Goal: Information Seeking & Learning: Learn about a topic

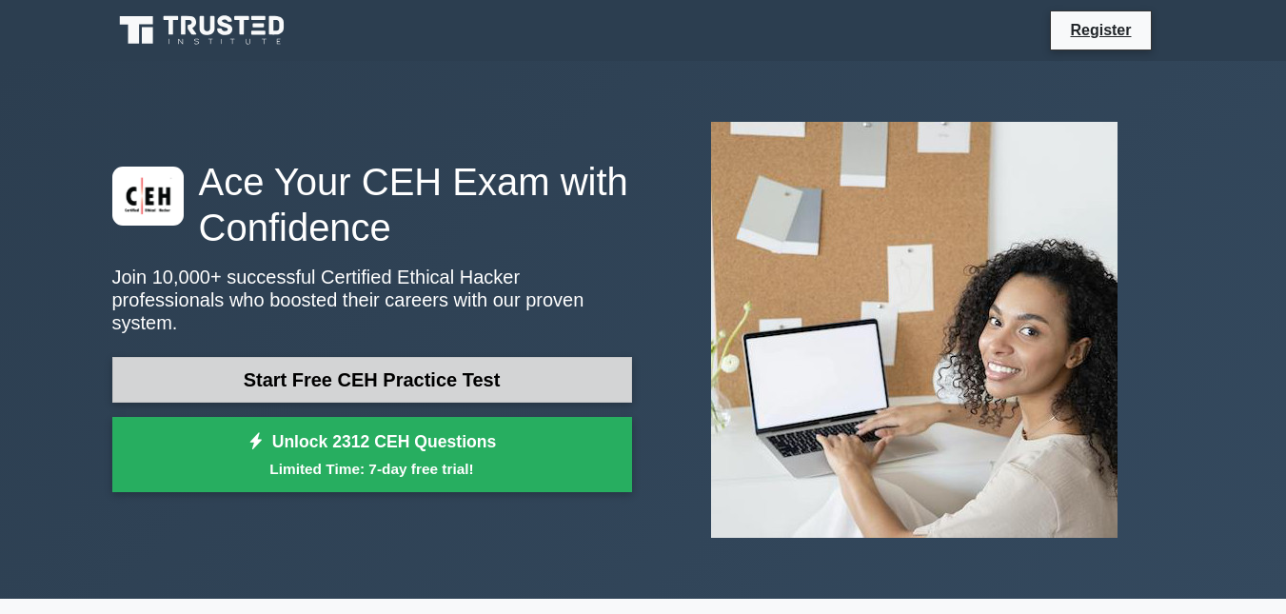
click at [465, 367] on link "Start Free CEH Practice Test" at bounding box center [372, 380] width 520 height 46
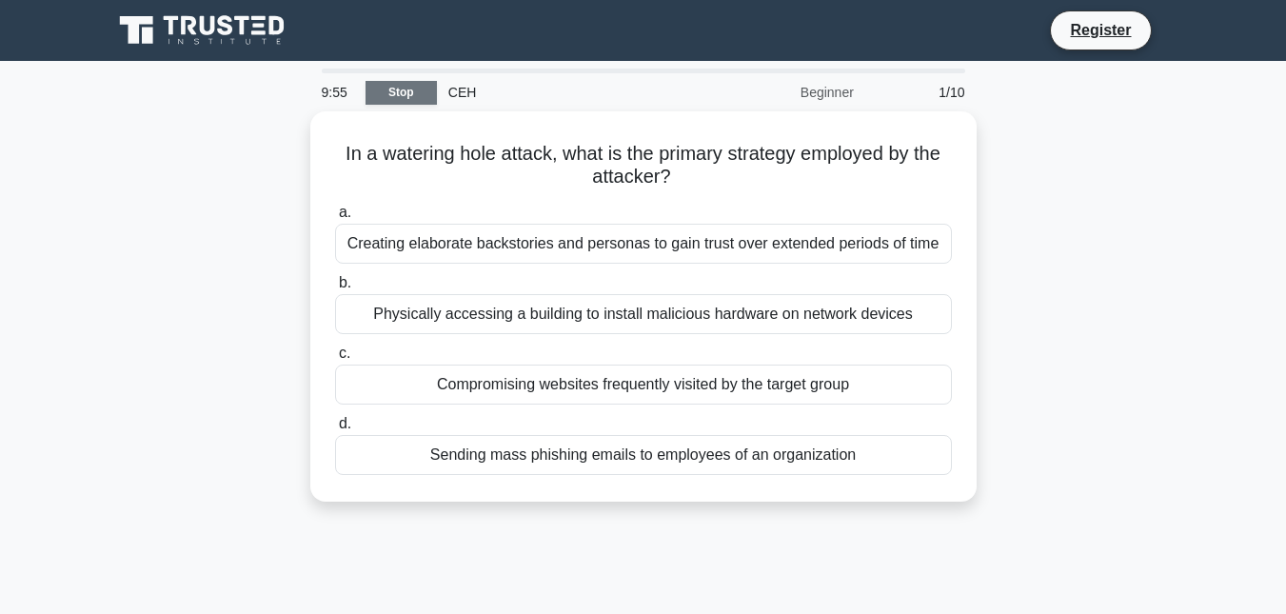
click at [395, 90] on link "Stop" at bounding box center [400, 93] width 71 height 24
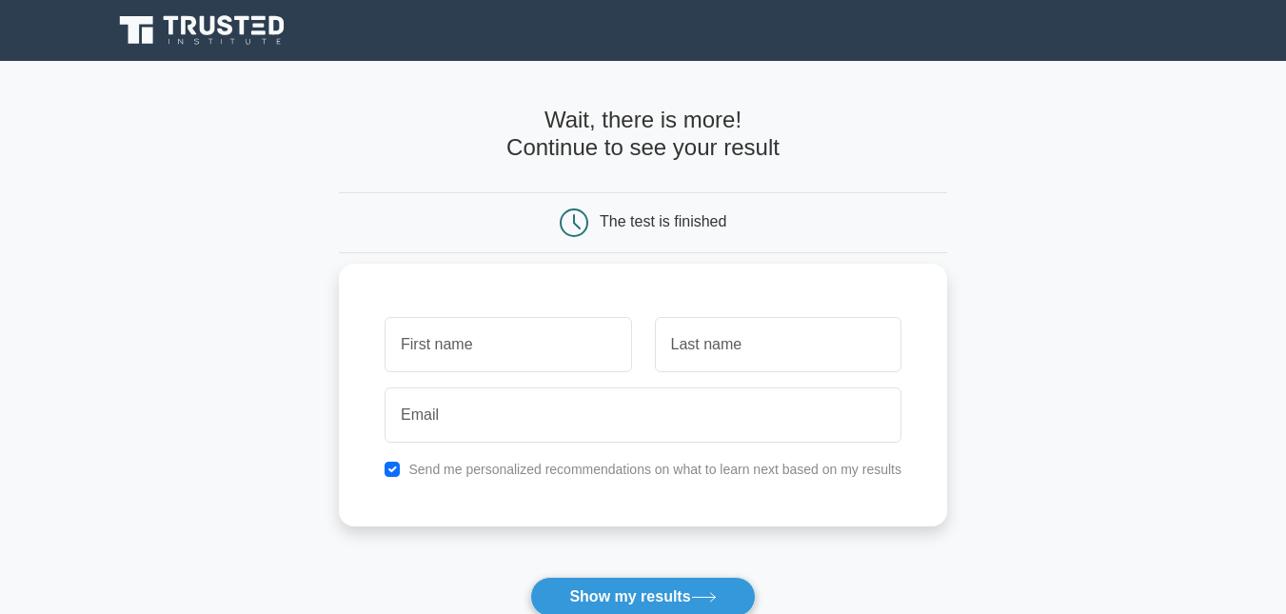
scroll to position [344, 0]
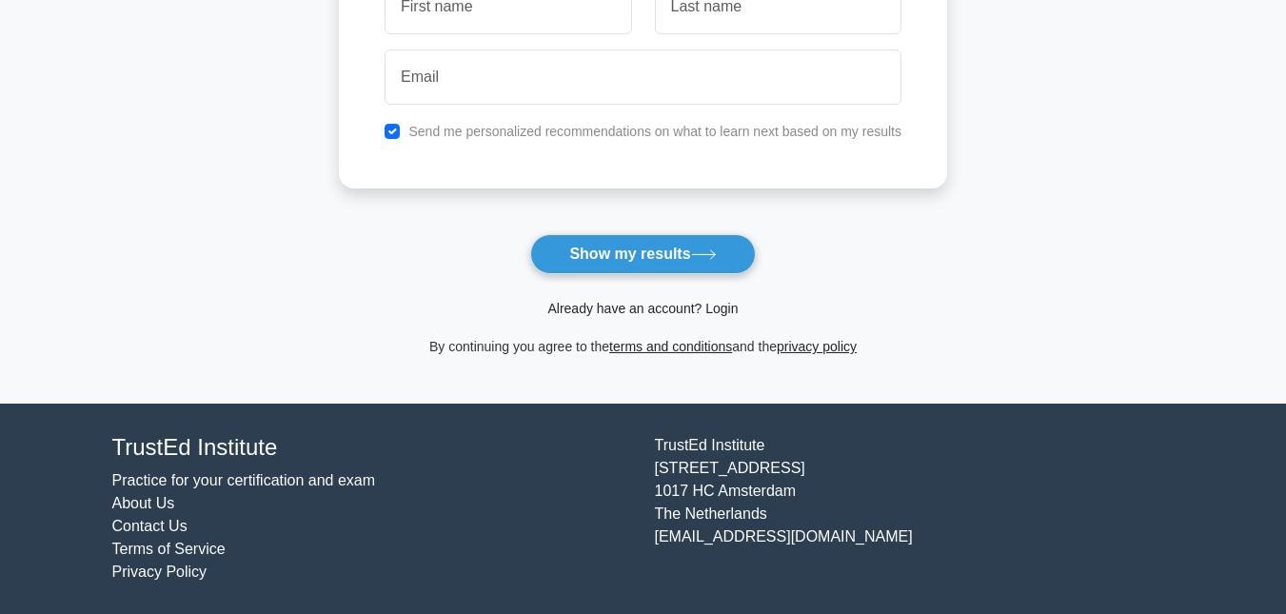
click at [612, 316] on link "Already have an account? Login" at bounding box center [642, 308] width 190 height 15
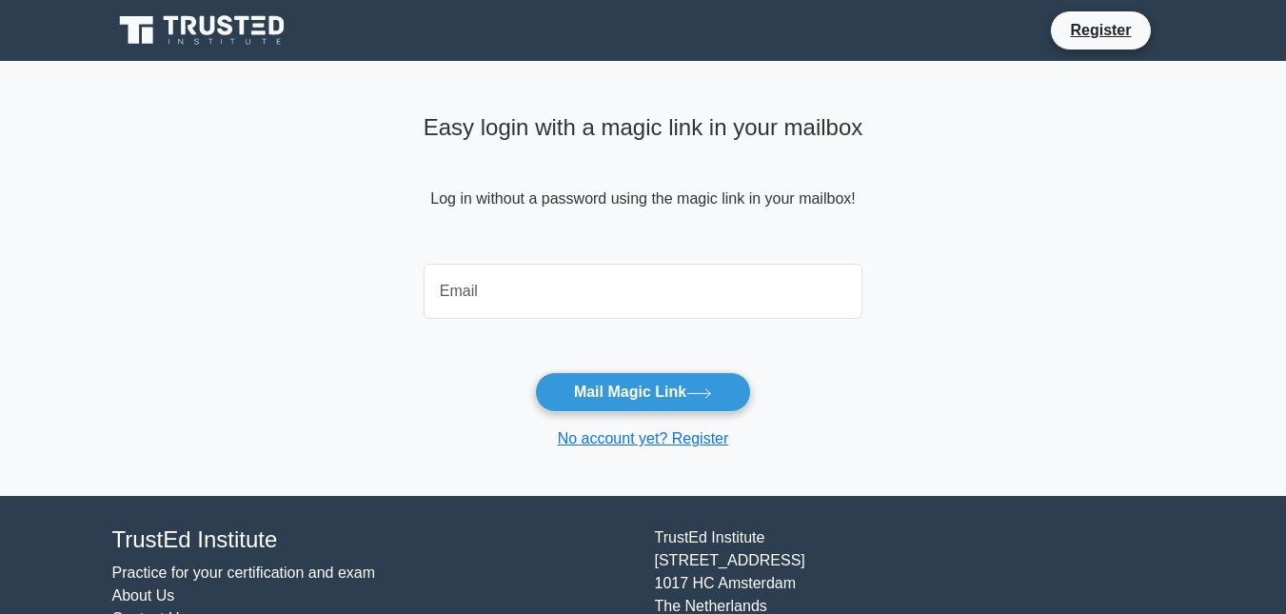
drag, startPoint x: 1157, startPoint y: 1, endPoint x: 653, endPoint y: 294, distance: 583.5
click at [653, 294] on input "email" at bounding box center [644, 291] width 440 height 55
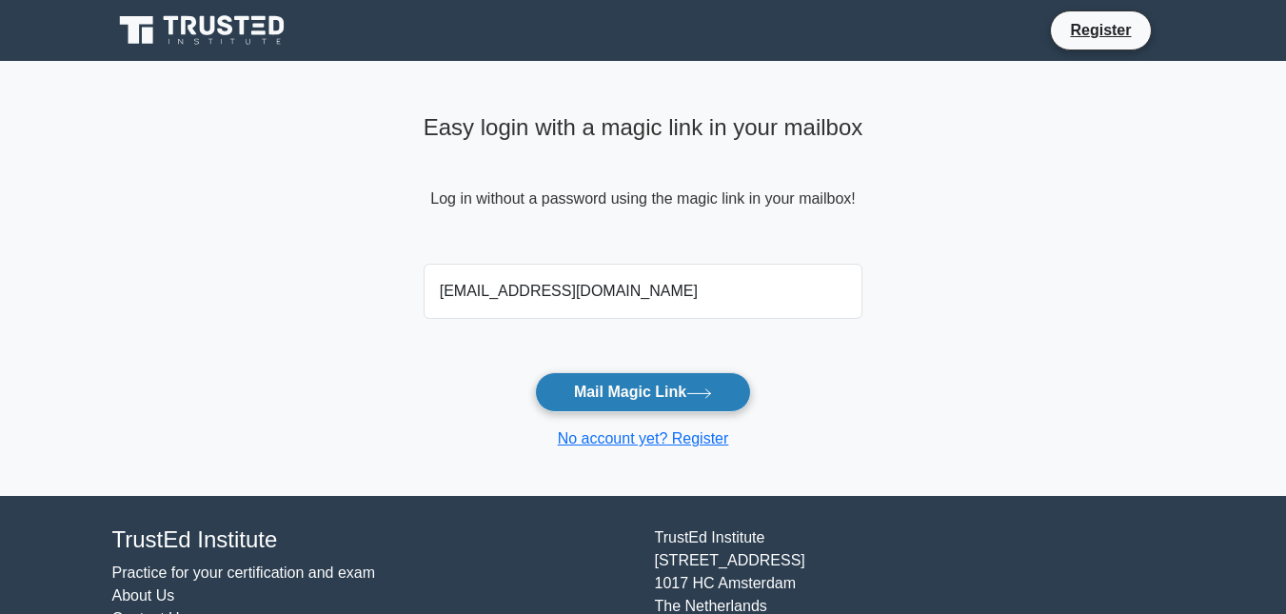
type input "ayomiposiokimi@gmail.com"
click at [688, 406] on button "Mail Magic Link" at bounding box center [643, 392] width 216 height 40
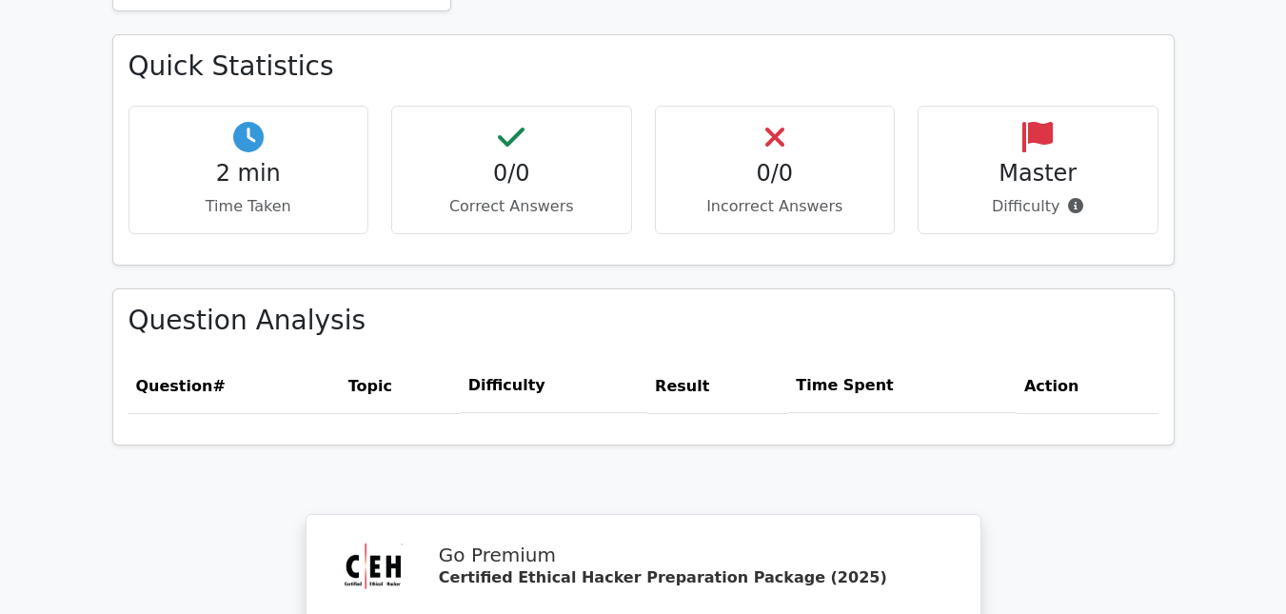
scroll to position [1611, 0]
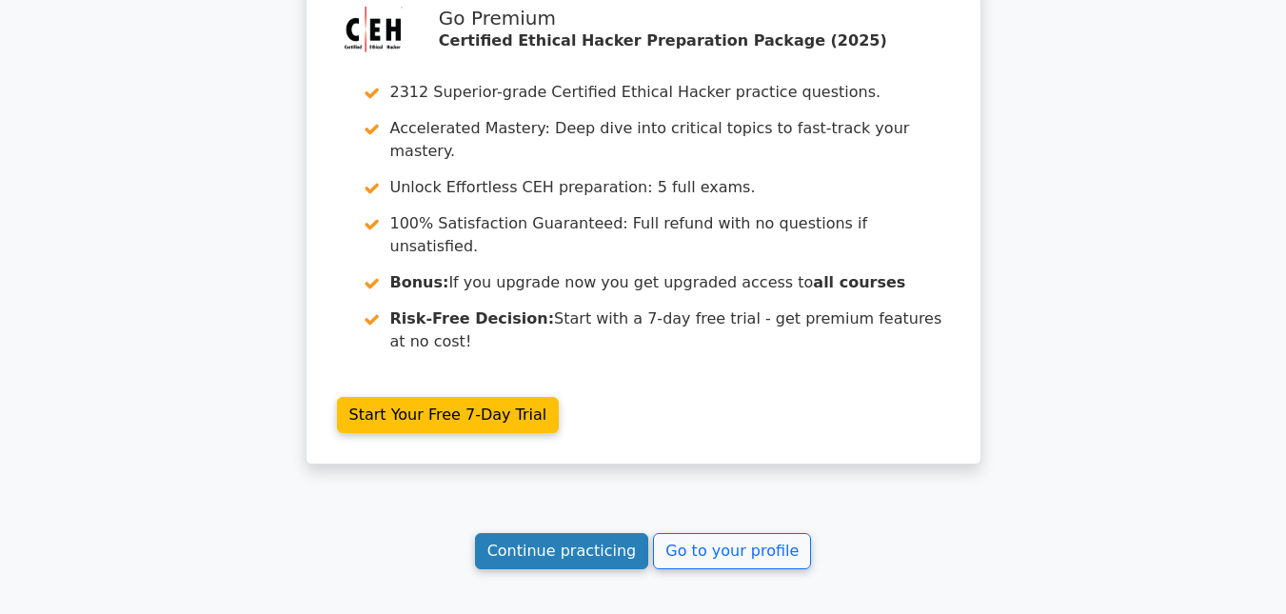
click at [545, 533] on link "Continue practicing" at bounding box center [562, 551] width 174 height 36
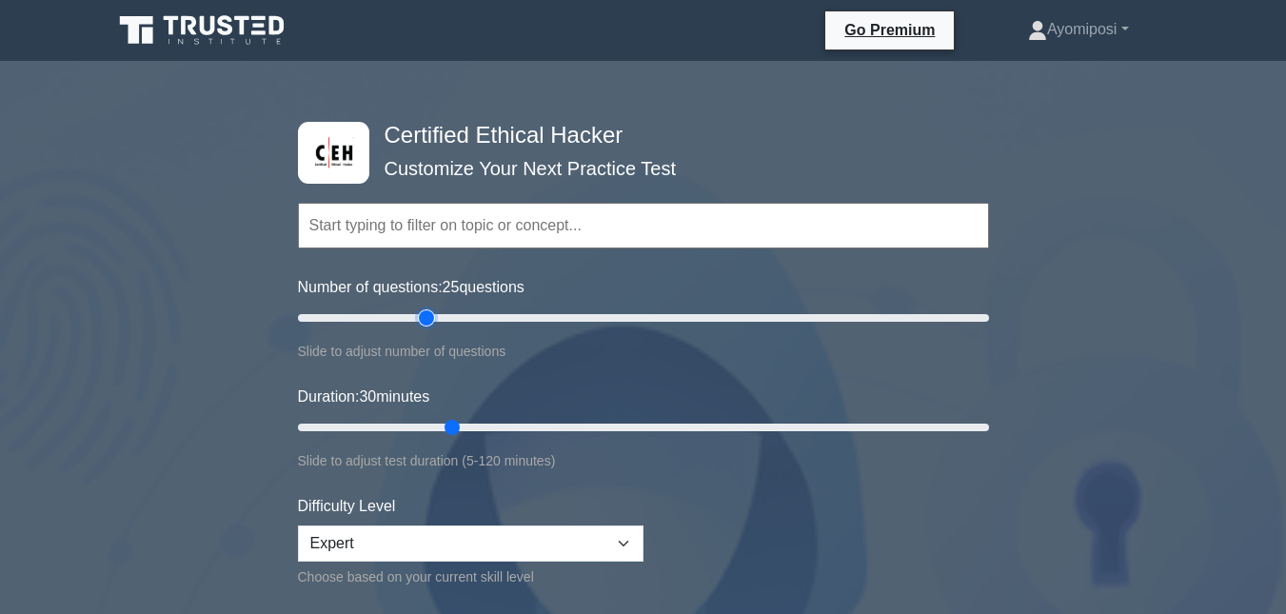
click at [430, 318] on input "Number of questions: 25 questions" at bounding box center [643, 317] width 691 height 23
type input "50"
click at [465, 323] on input "Number of questions: 50 questions" at bounding box center [643, 317] width 691 height 23
click at [478, 425] on input "Duration: 30 minutes" at bounding box center [643, 427] width 691 height 23
click at [554, 417] on input "Duration: 35 minutes" at bounding box center [643, 427] width 691 height 23
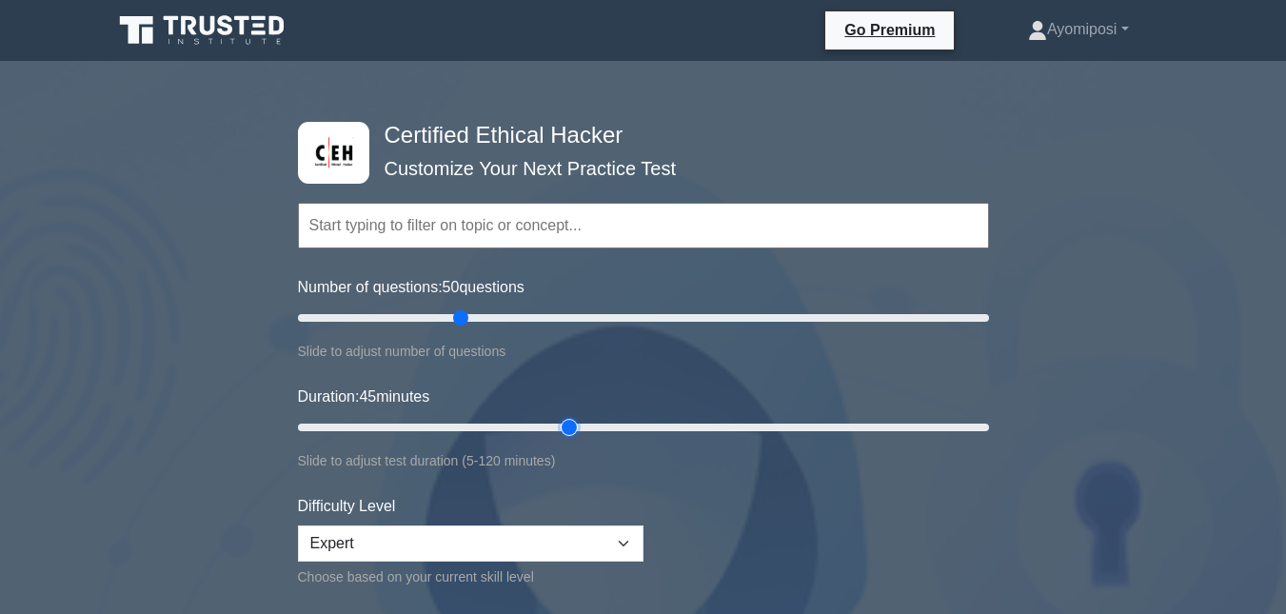
click at [563, 426] on input "Duration: 45 minutes" at bounding box center [643, 427] width 691 height 23
type input "60"
click at [628, 422] on input "Duration: 50 minutes" at bounding box center [643, 427] width 691 height 23
click at [531, 536] on select "Beginner Intermediate Expert" at bounding box center [471, 543] width 346 height 36
click at [298, 525] on select "Beginner Intermediate Expert" at bounding box center [471, 543] width 346 height 36
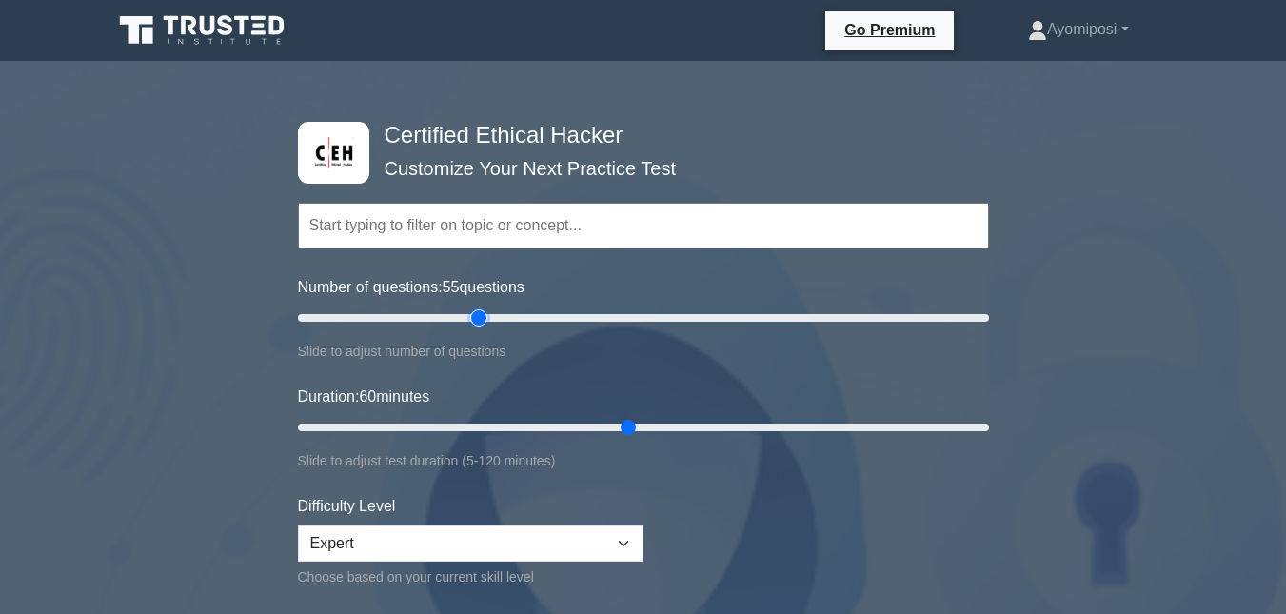
click at [477, 312] on input "Number of questions: 55 questions" at bounding box center [643, 317] width 691 height 23
click at [514, 323] on input "Number of questions: 65 questions" at bounding box center [643, 317] width 691 height 23
type input "60"
click at [504, 318] on input "Number of questions: 65 questions" at bounding box center [643, 317] width 691 height 23
click at [670, 423] on input "Duration: 60 minutes" at bounding box center [643, 427] width 691 height 23
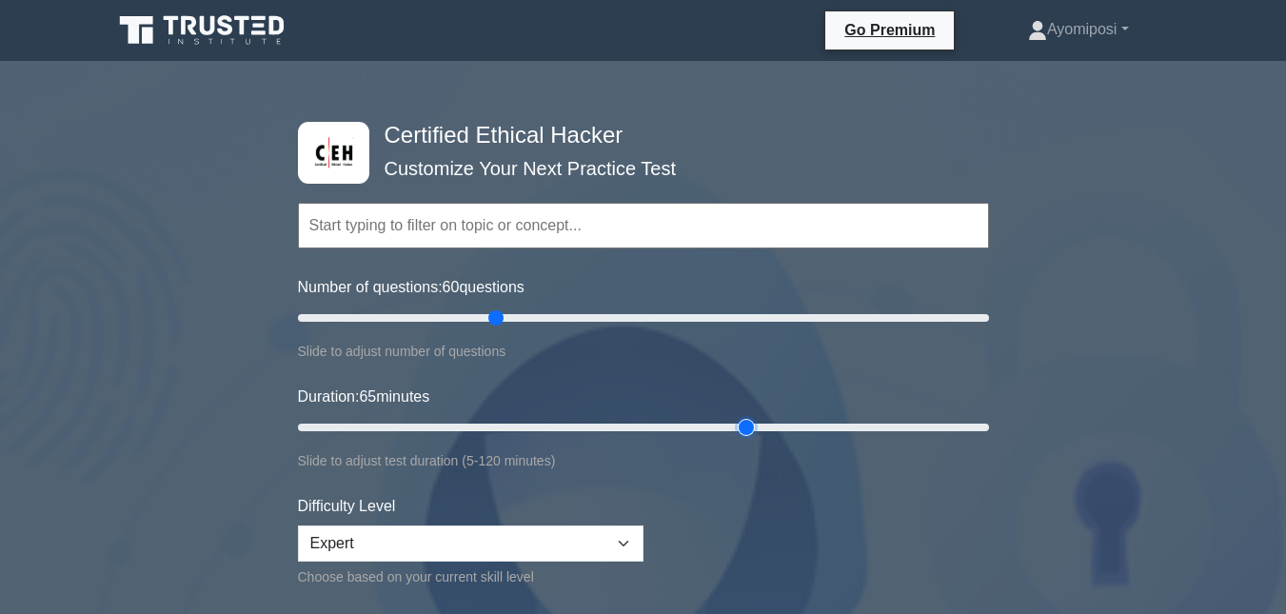
click at [740, 428] on input "Duration: 65 minutes" at bounding box center [643, 427] width 691 height 23
type input "120"
click at [977, 430] on input "Duration: 80 minutes" at bounding box center [643, 427] width 691 height 23
click at [665, 318] on input "Number of questions: 60 questions" at bounding box center [643, 317] width 691 height 23
click at [532, 313] on input "Number of questions: 70 questions" at bounding box center [643, 317] width 691 height 23
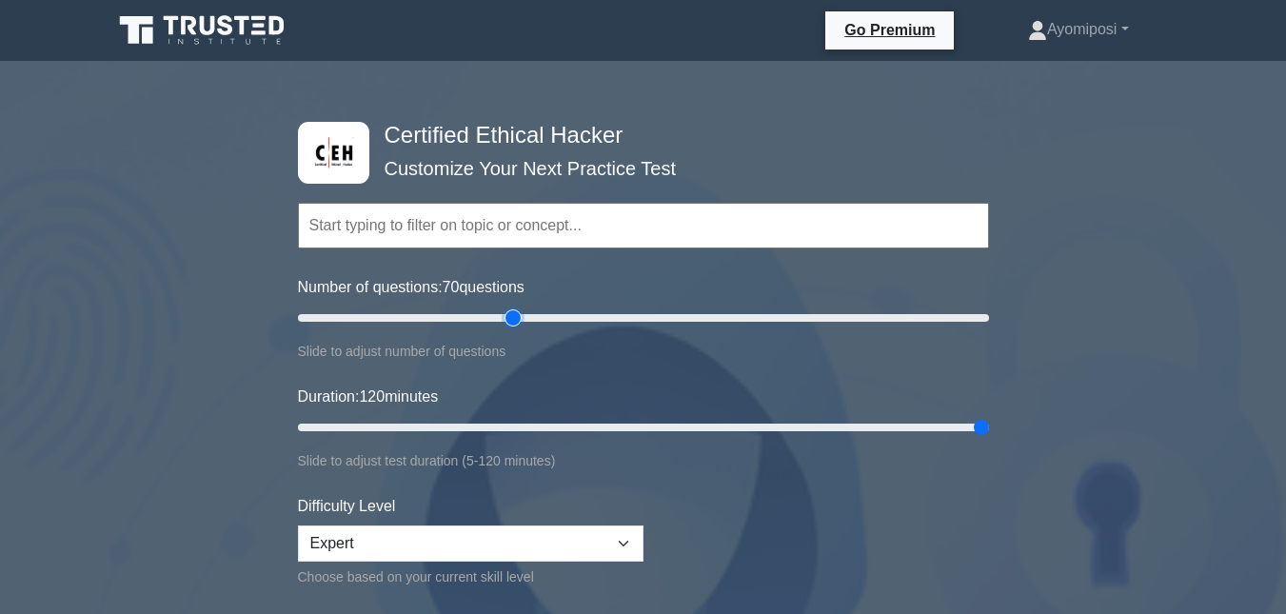
click at [512, 318] on input "Number of questions: 70 questions" at bounding box center [643, 317] width 691 height 23
click at [643, 321] on input "Number of questions: 105 questions" at bounding box center [643, 317] width 691 height 23
click at [700, 316] on input "Number of questions: 105 questions" at bounding box center [643, 317] width 691 height 23
click at [750, 315] on input "Number of questions: 120 questions" at bounding box center [643, 317] width 691 height 23
click at [863, 317] on input "Number of questions: 165 questions" at bounding box center [643, 317] width 691 height 23
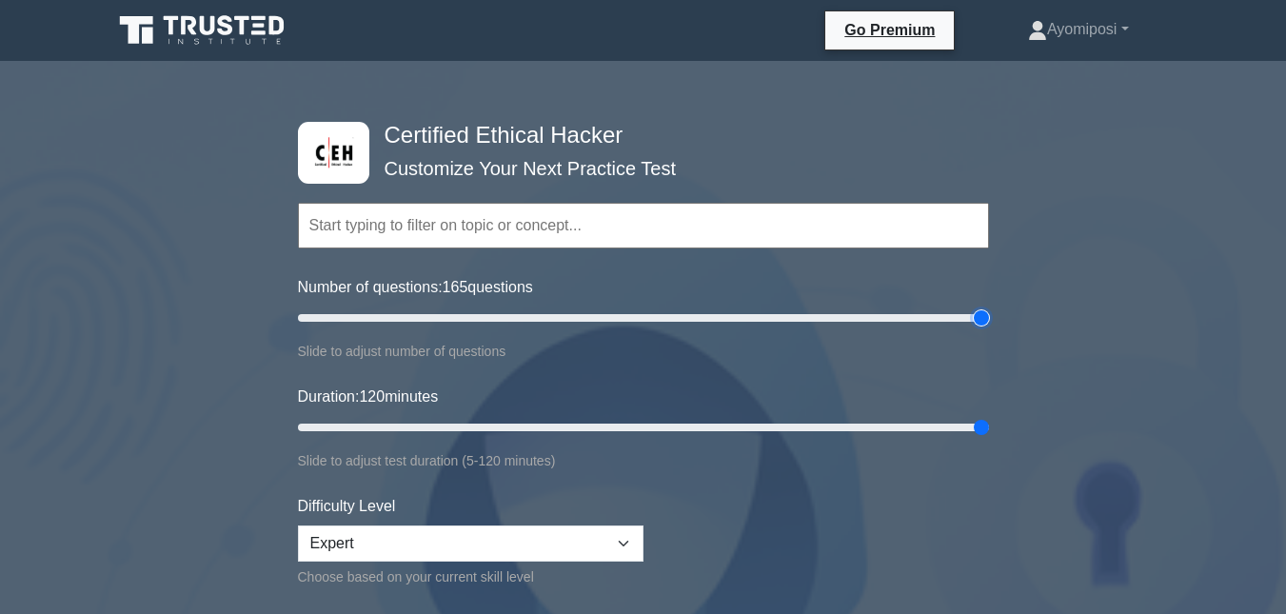
type input "200"
click at [983, 317] on input "Number of questions: 165 questions" at bounding box center [643, 317] width 691 height 23
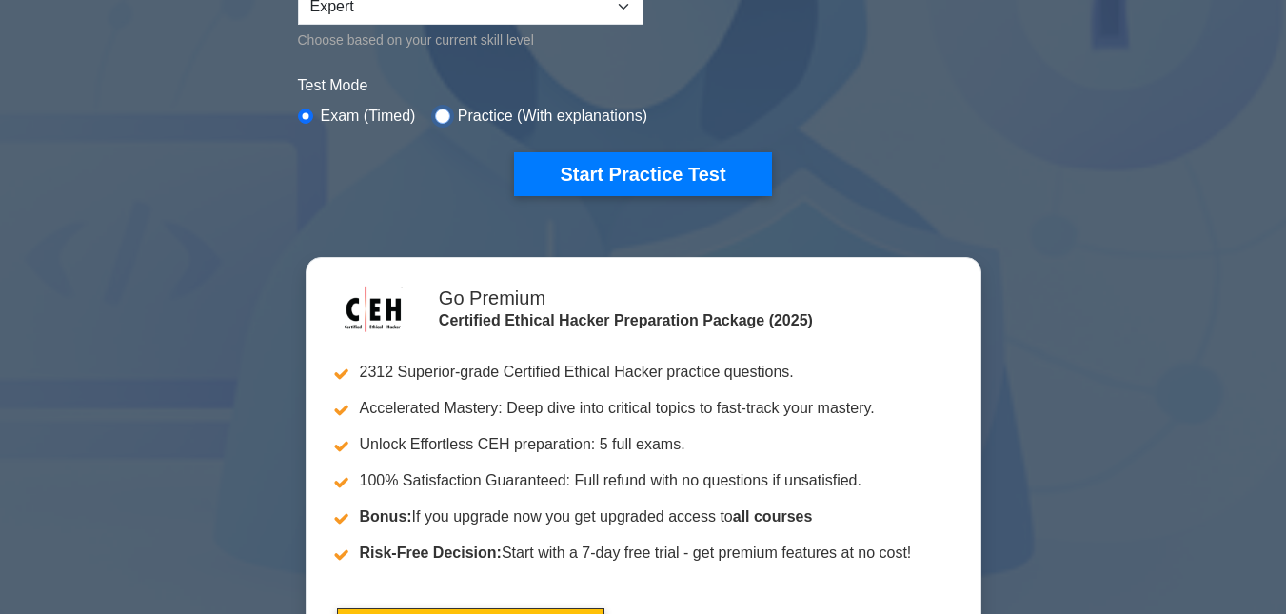
click at [435, 110] on input "radio" at bounding box center [442, 116] width 15 height 15
radio input "true"
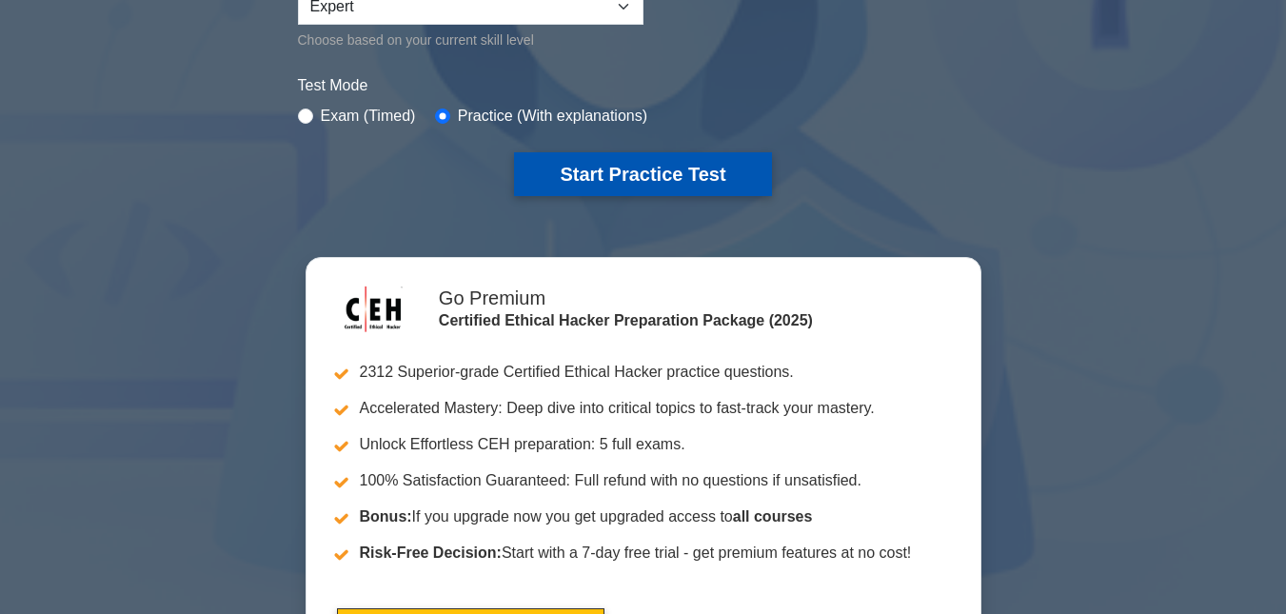
click at [641, 181] on button "Start Practice Test" at bounding box center [642, 174] width 257 height 44
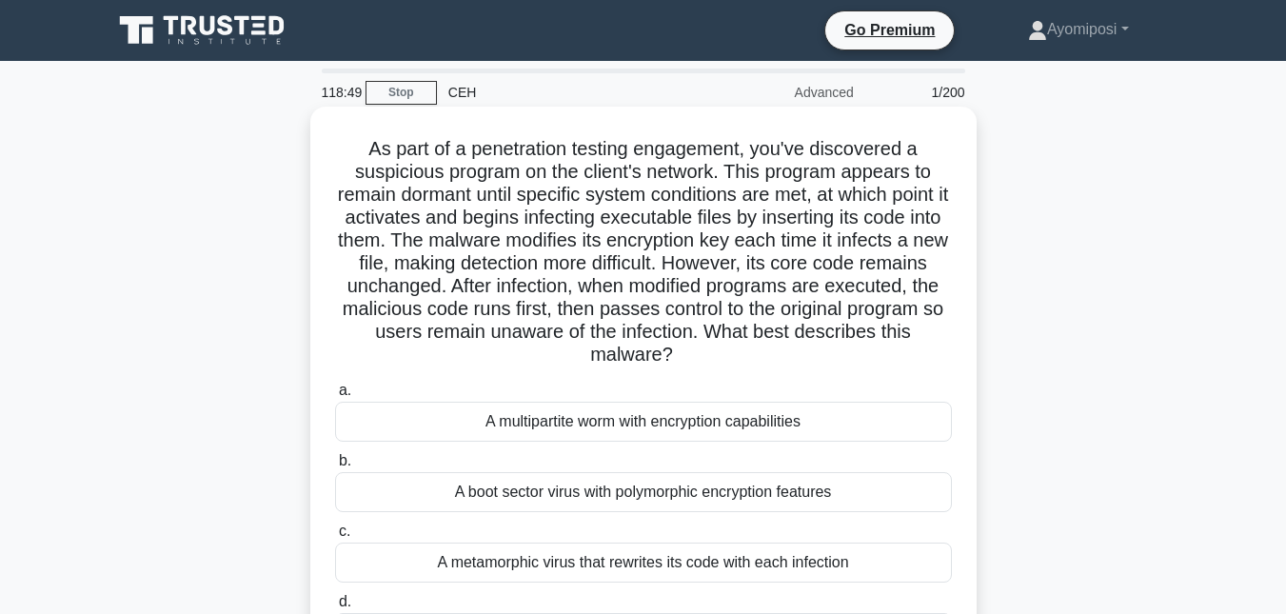
click at [703, 425] on div "A multipartite worm with encryption capabilities" at bounding box center [643, 422] width 617 height 40
click at [335, 397] on input "a. A multipartite worm with encryption capabilities" at bounding box center [335, 391] width 0 height 12
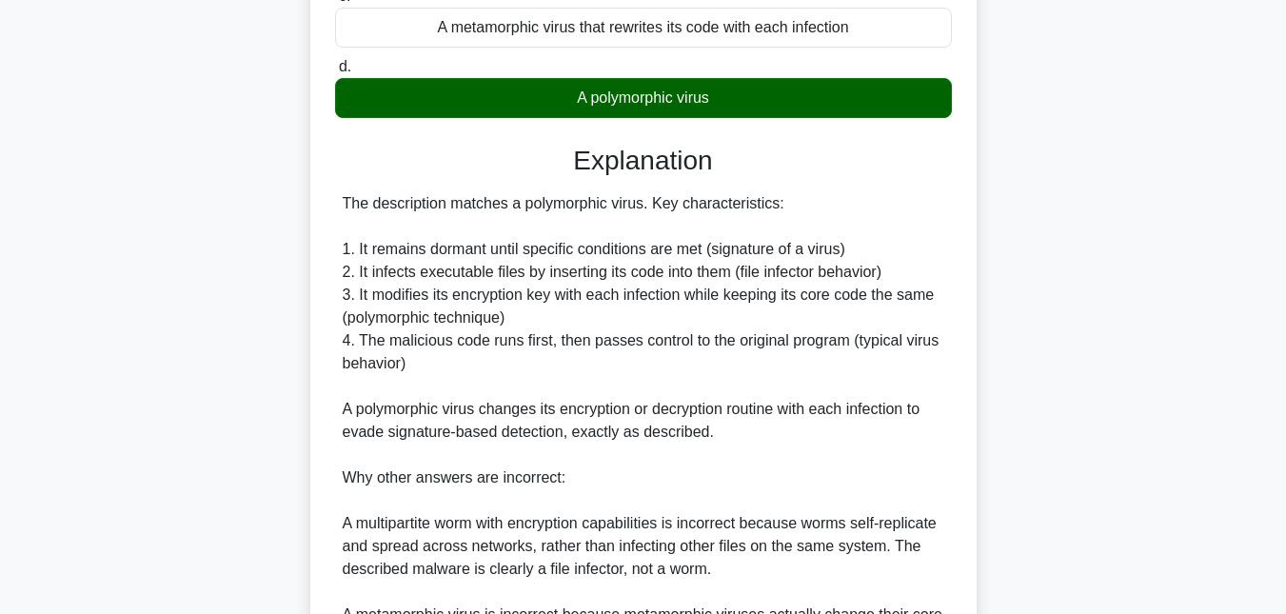
scroll to position [859, 0]
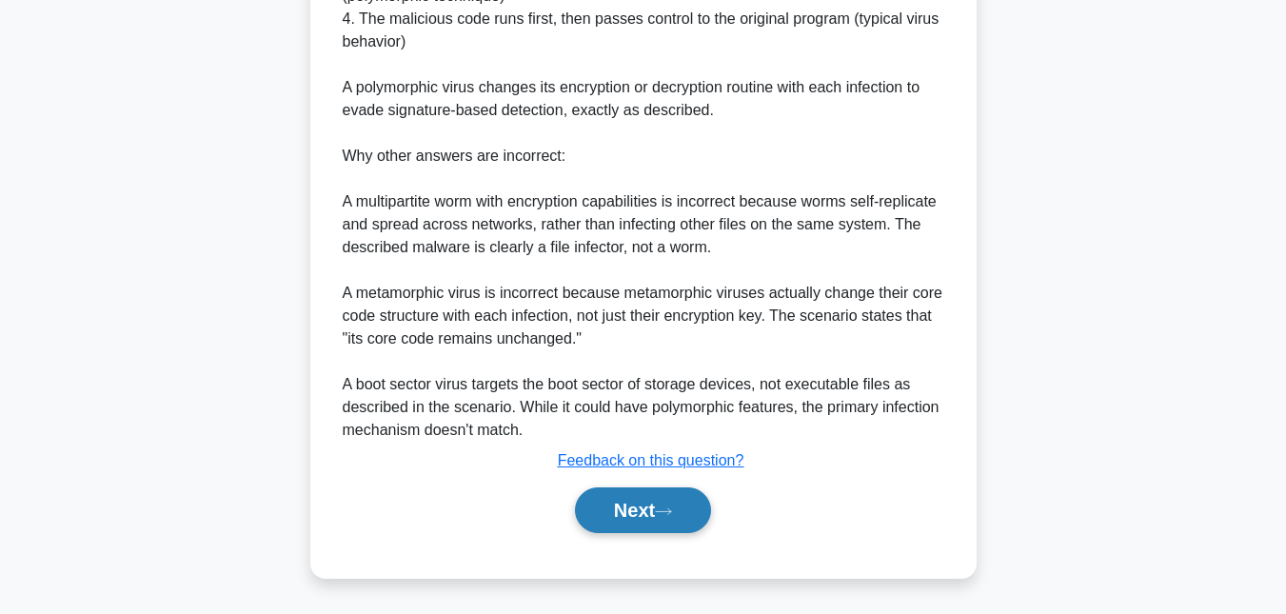
click at [626, 521] on button "Next" at bounding box center [643, 510] width 136 height 46
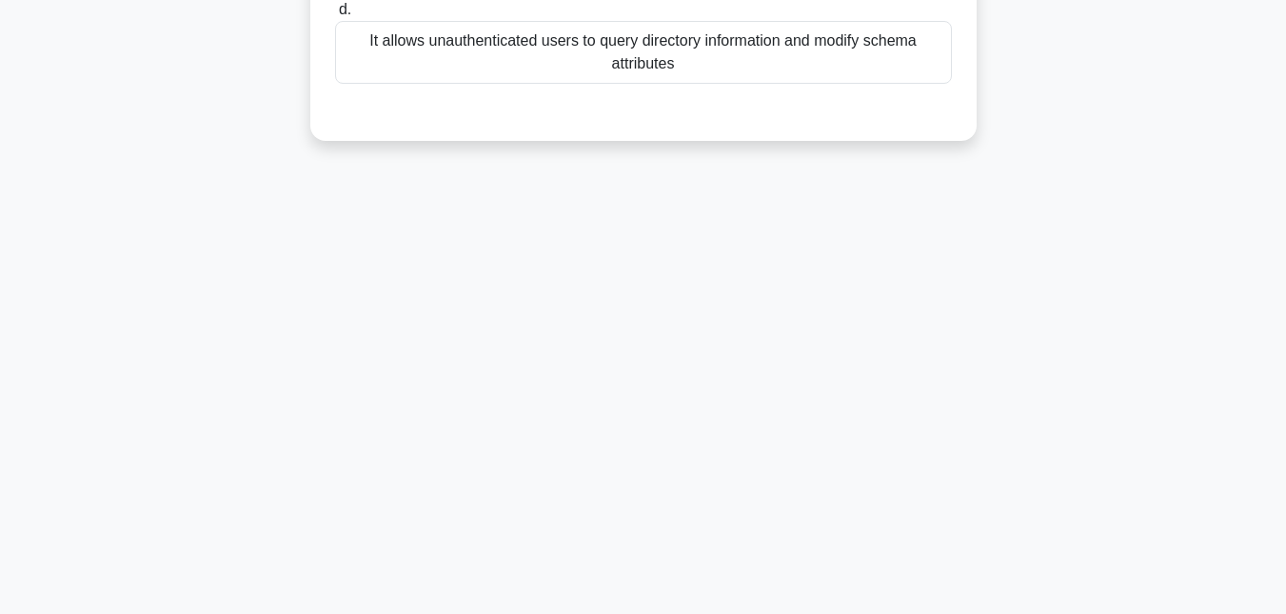
scroll to position [0, 0]
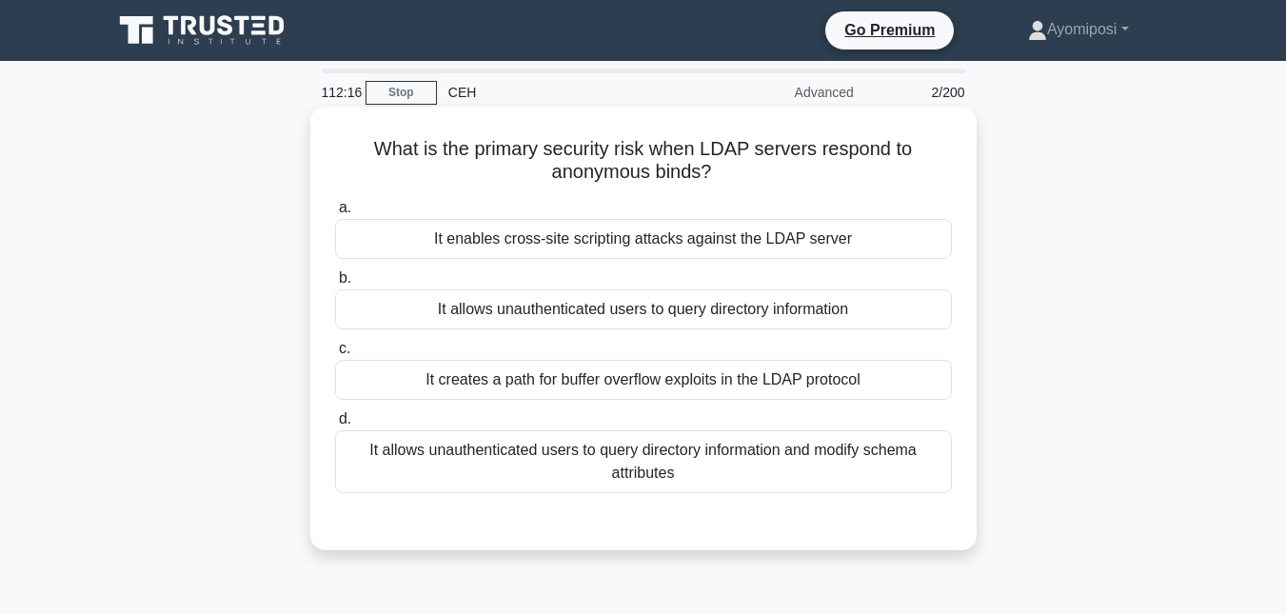
click at [514, 323] on div "It allows unauthenticated users to query directory information" at bounding box center [643, 309] width 617 height 40
click at [335, 285] on input "b. It allows unauthenticated users to query directory information" at bounding box center [335, 278] width 0 height 12
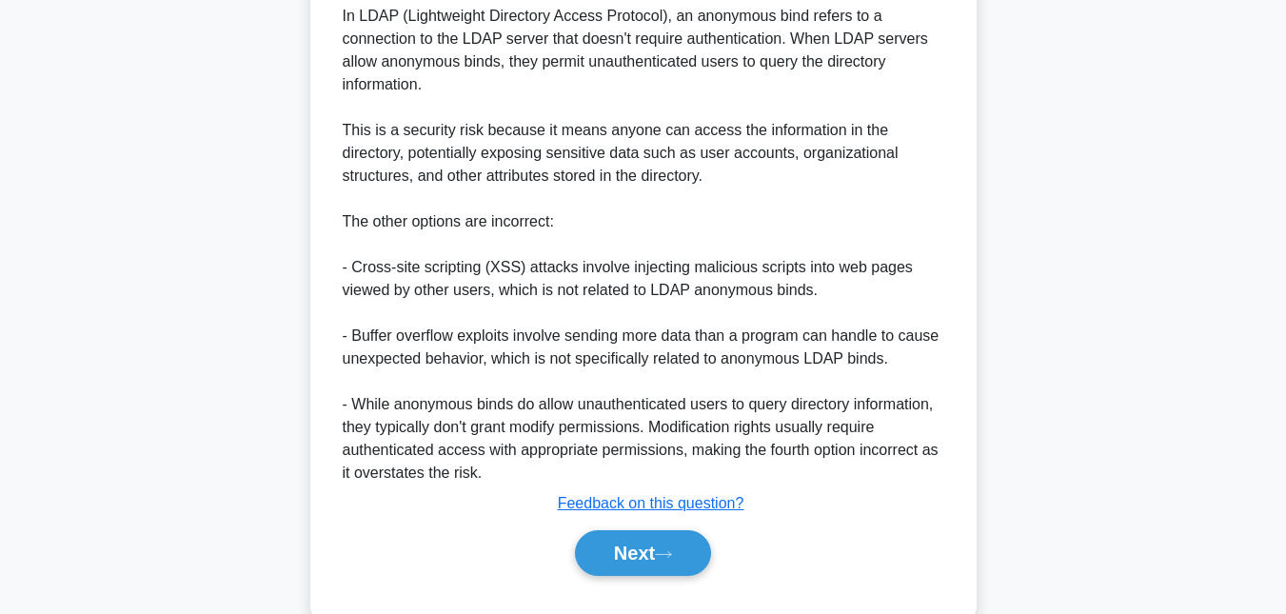
scroll to position [606, 0]
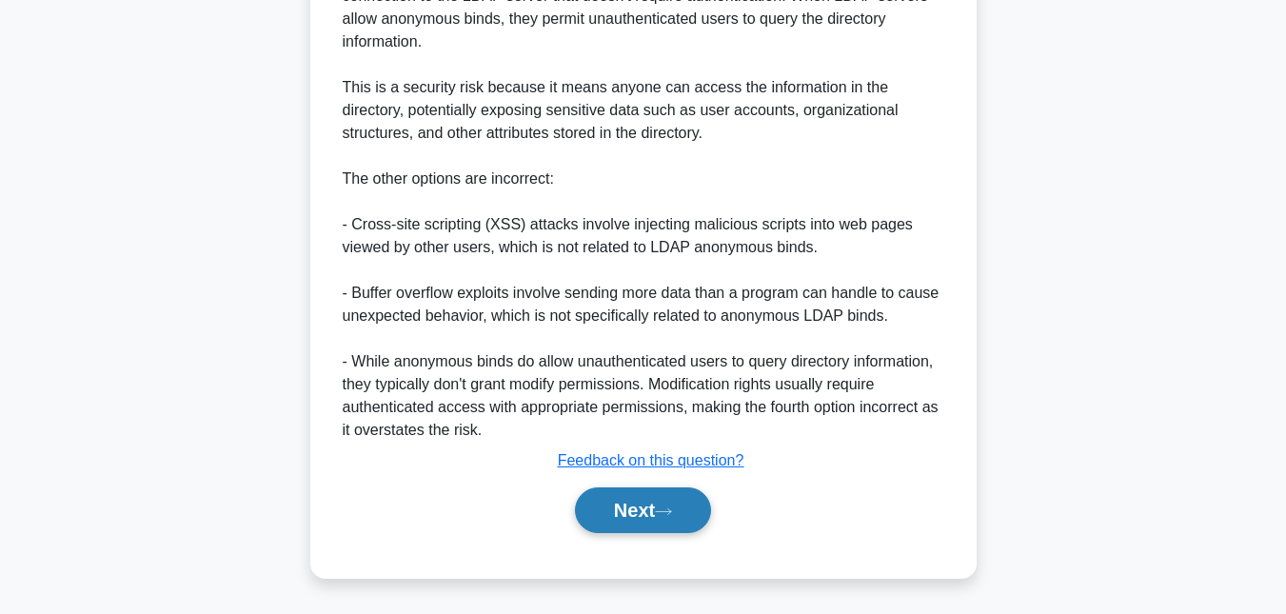
click at [627, 516] on button "Next" at bounding box center [643, 510] width 136 height 46
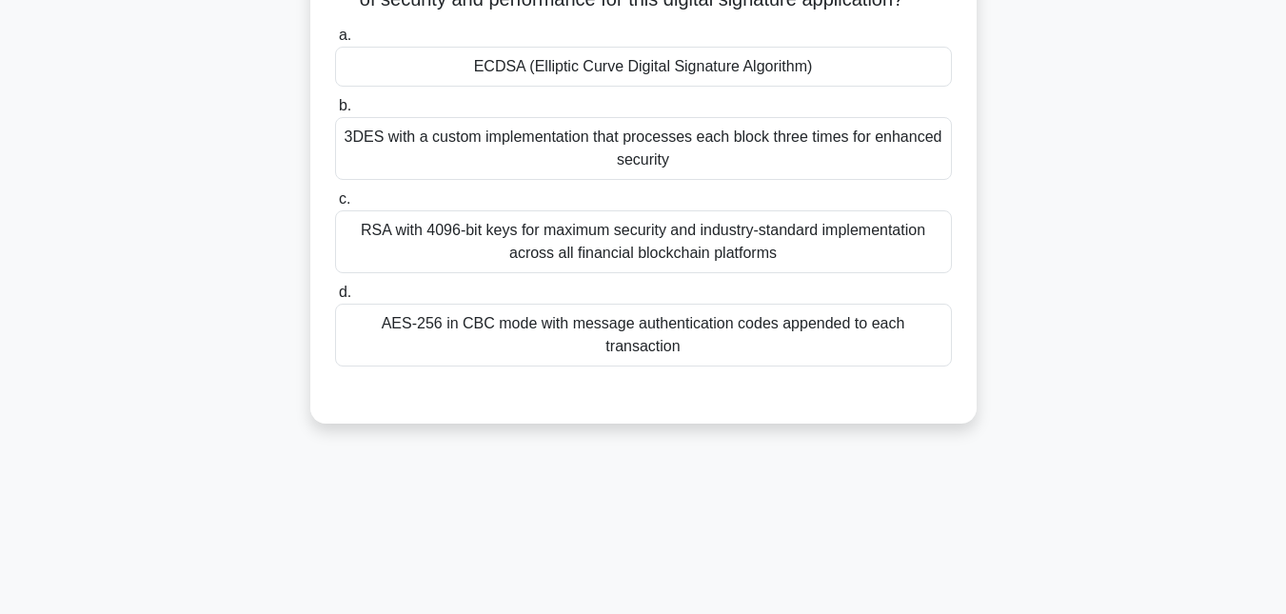
scroll to position [316, 0]
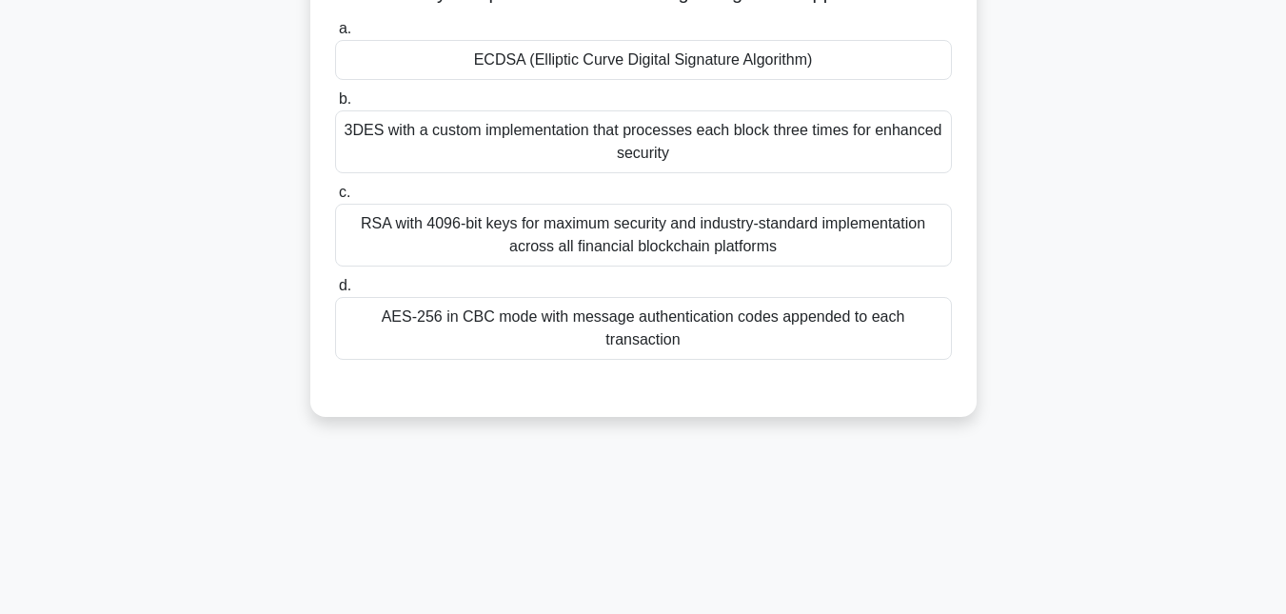
click at [663, 346] on div "AES-256 in CBC mode with message authentication codes appended to each transact…" at bounding box center [643, 328] width 617 height 63
click at [335, 292] on input "d. AES-256 in CBC mode with message authentication codes appended to each trans…" at bounding box center [335, 286] width 0 height 12
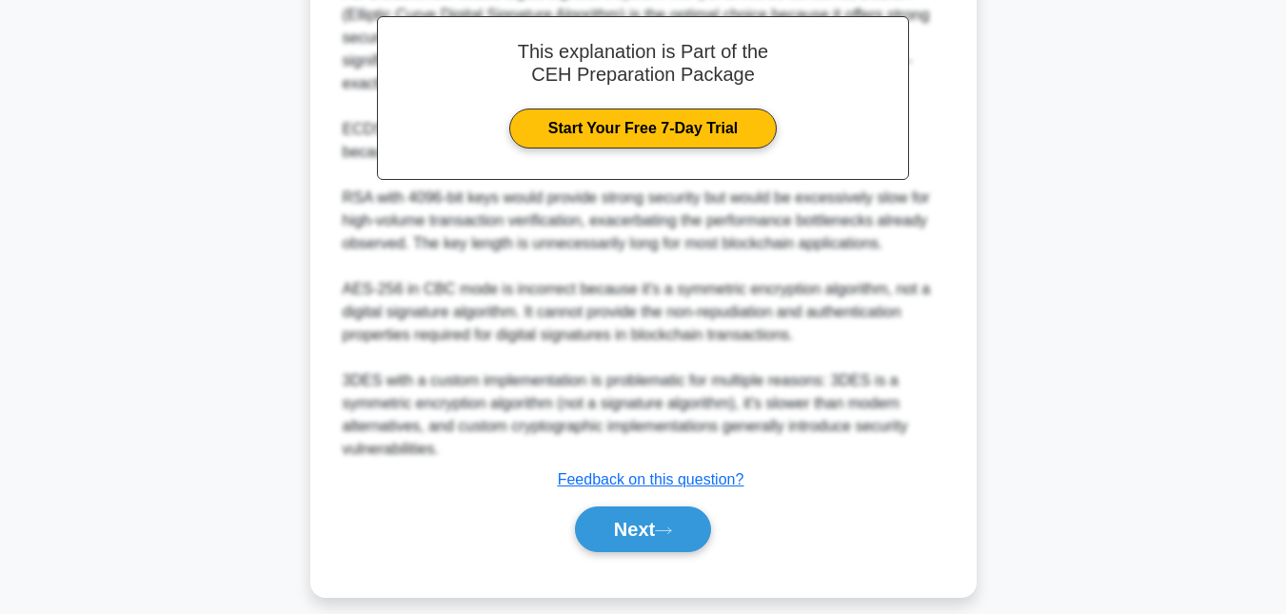
scroll to position [814, 0]
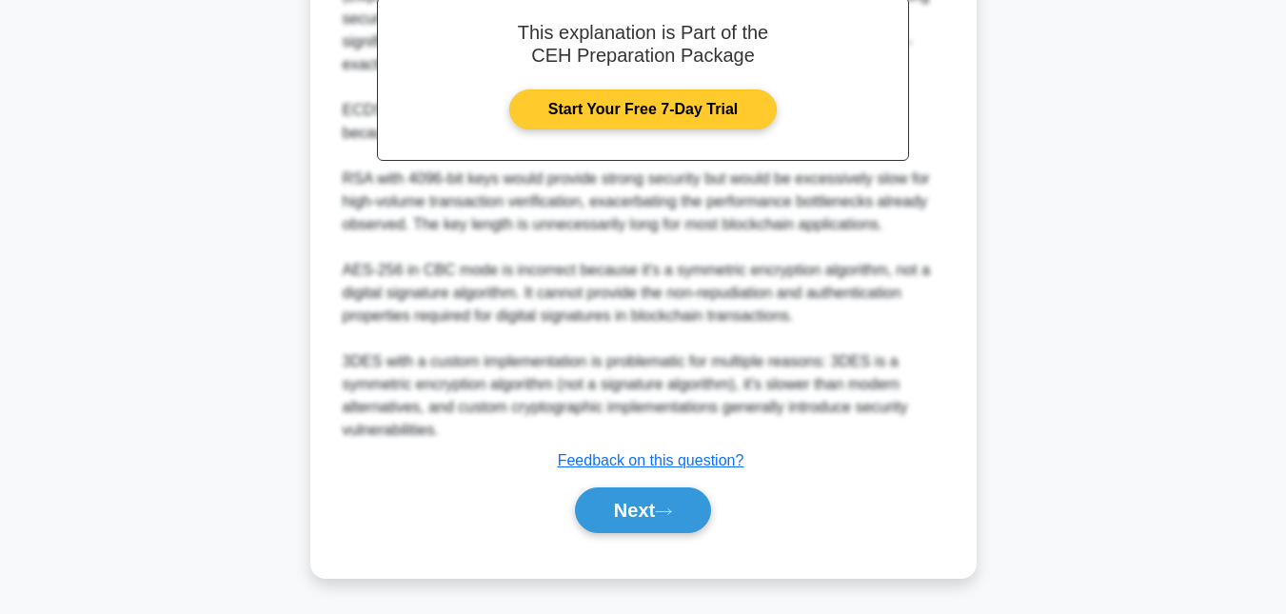
click at [653, 109] on link "Start Your Free 7-Day Trial" at bounding box center [642, 109] width 267 height 40
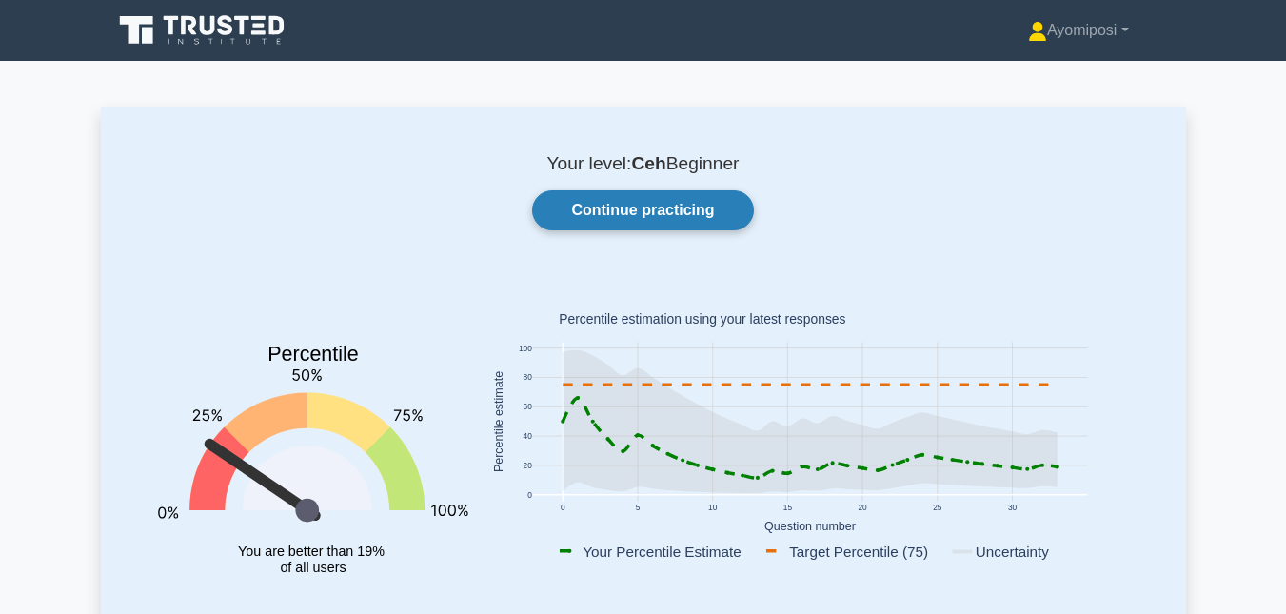
click at [574, 200] on link "Continue practicing" at bounding box center [642, 210] width 221 height 40
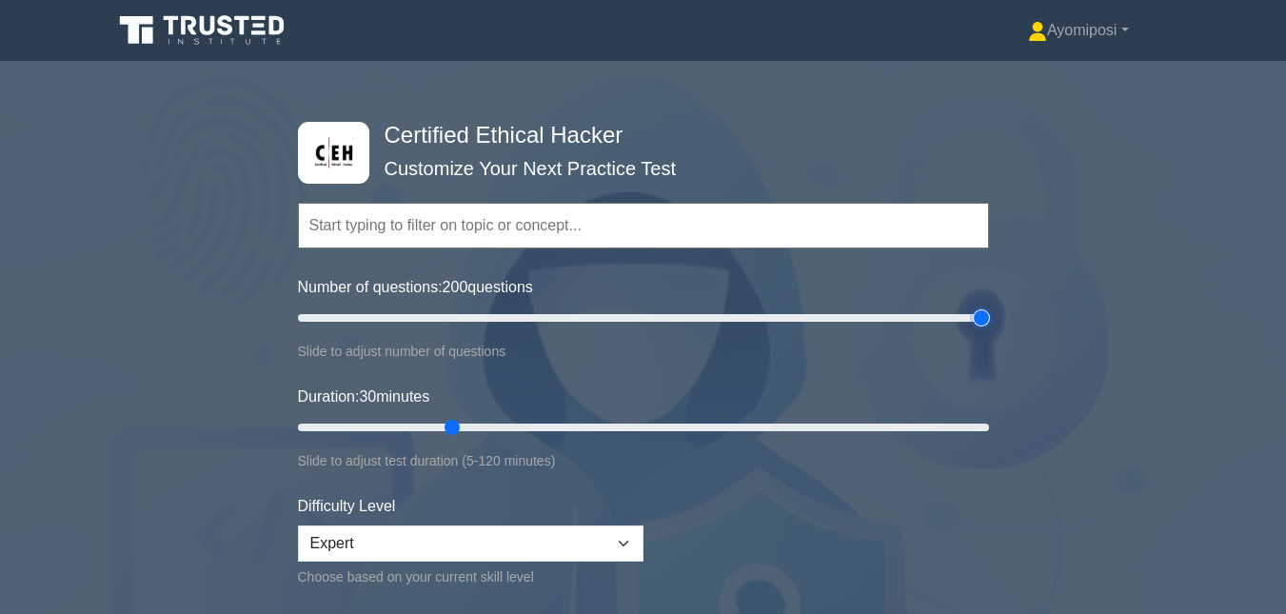
drag, startPoint x: 367, startPoint y: 318, endPoint x: 1138, endPoint y: 370, distance: 772.7
type input "200"
click at [989, 329] on input "Number of questions: 200 questions" at bounding box center [643, 317] width 691 height 23
drag, startPoint x: 452, startPoint y: 416, endPoint x: 1122, endPoint y: 496, distance: 674.8
type input "120"
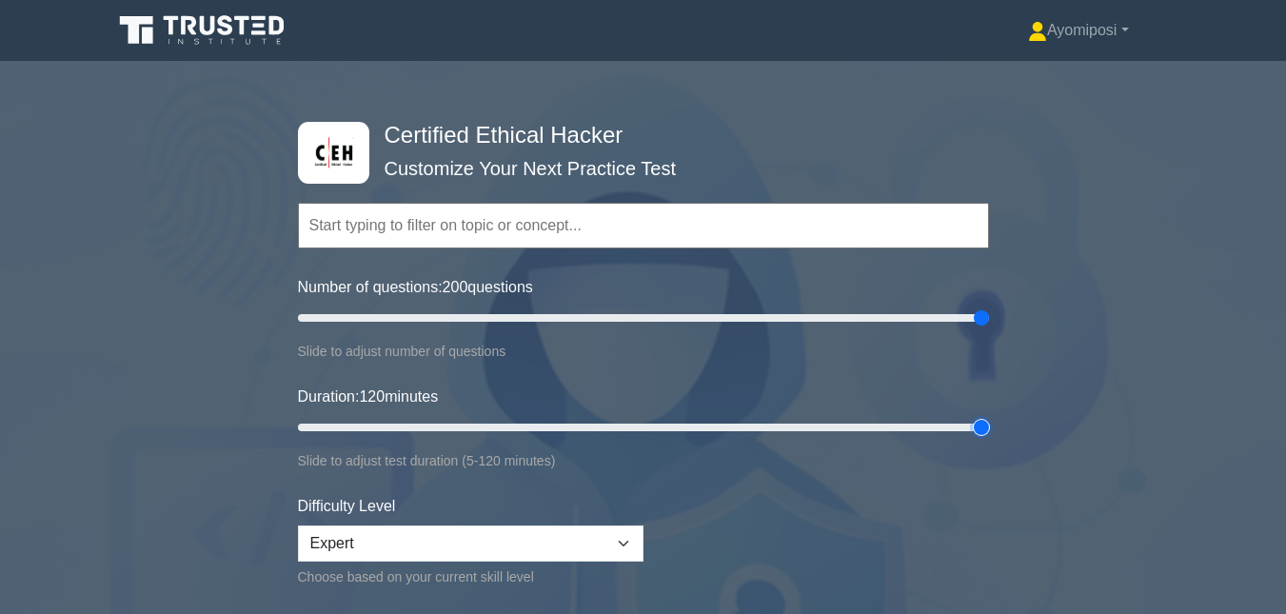
click at [989, 439] on input "Duration: 120 minutes" at bounding box center [643, 427] width 691 height 23
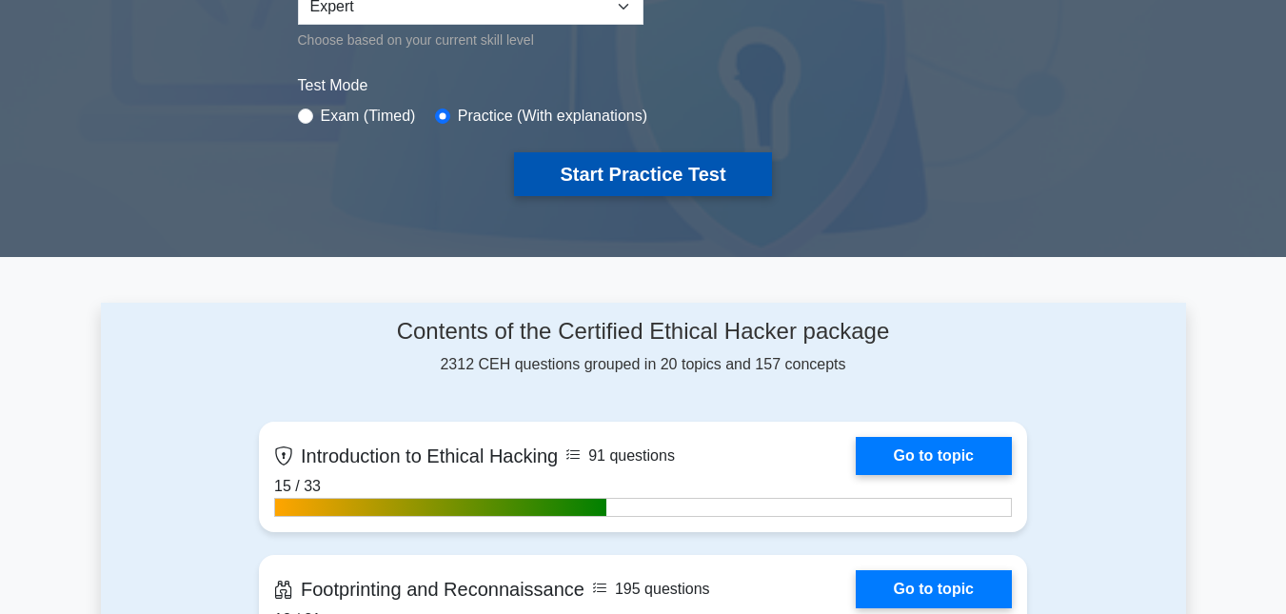
click at [639, 183] on button "Start Practice Test" at bounding box center [642, 174] width 257 height 44
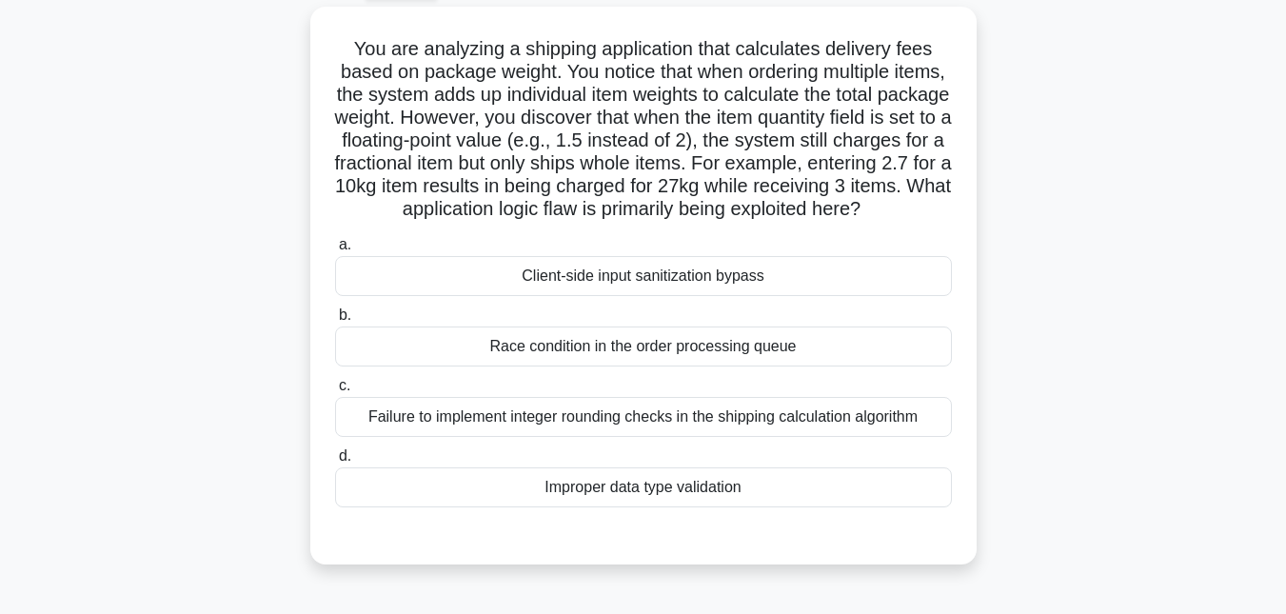
scroll to position [94, 0]
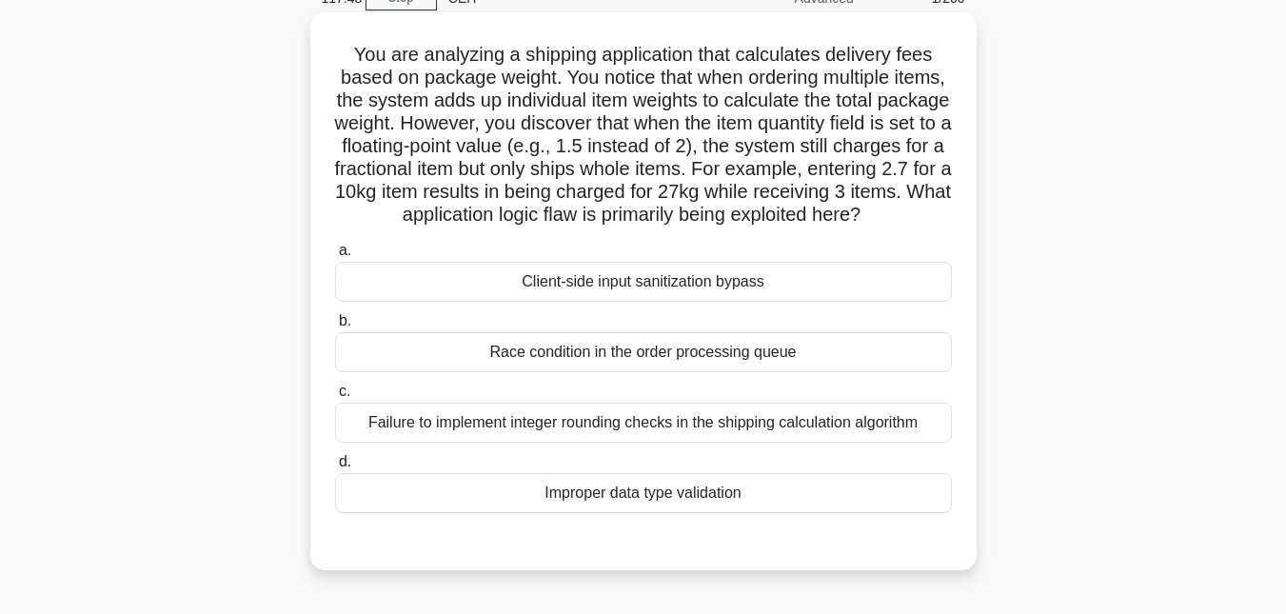
click at [611, 513] on div "Improper data type validation" at bounding box center [643, 493] width 617 height 40
click at [335, 468] on input "d. Improper data type validation" at bounding box center [335, 462] width 0 height 12
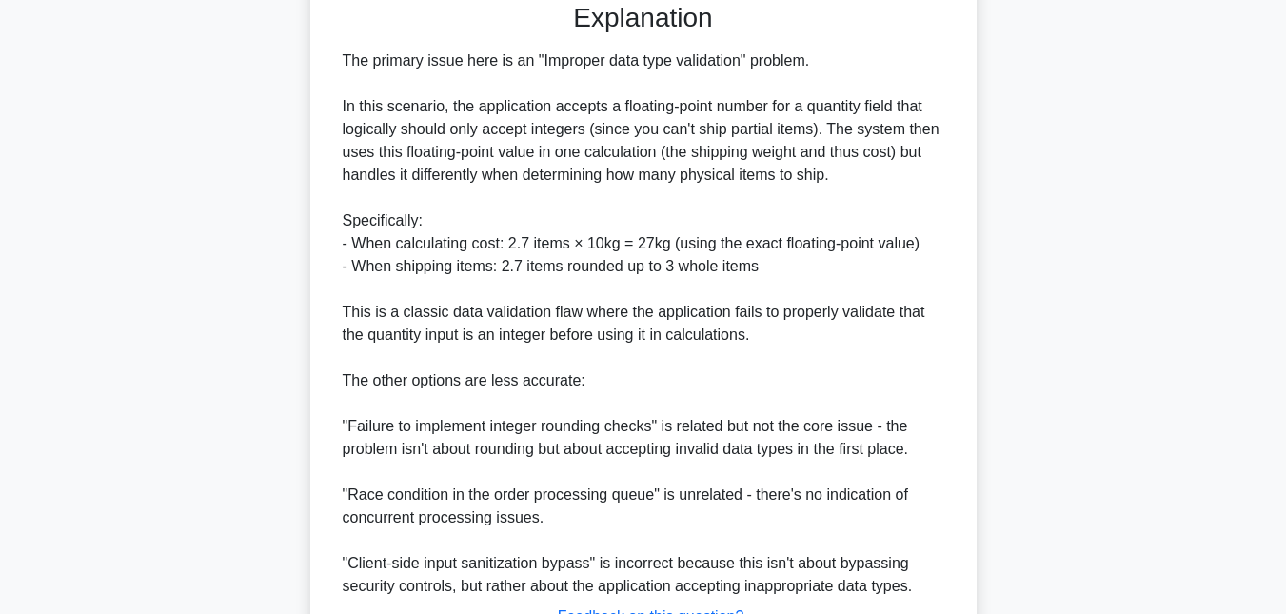
scroll to position [812, 0]
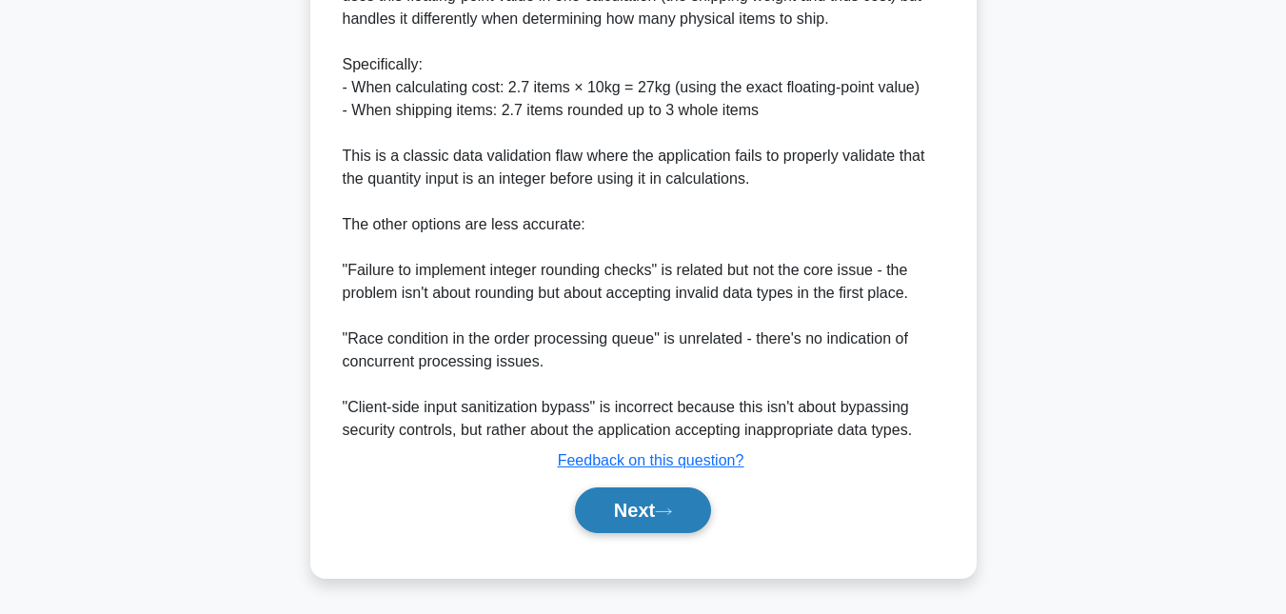
click at [637, 514] on button "Next" at bounding box center [643, 510] width 136 height 46
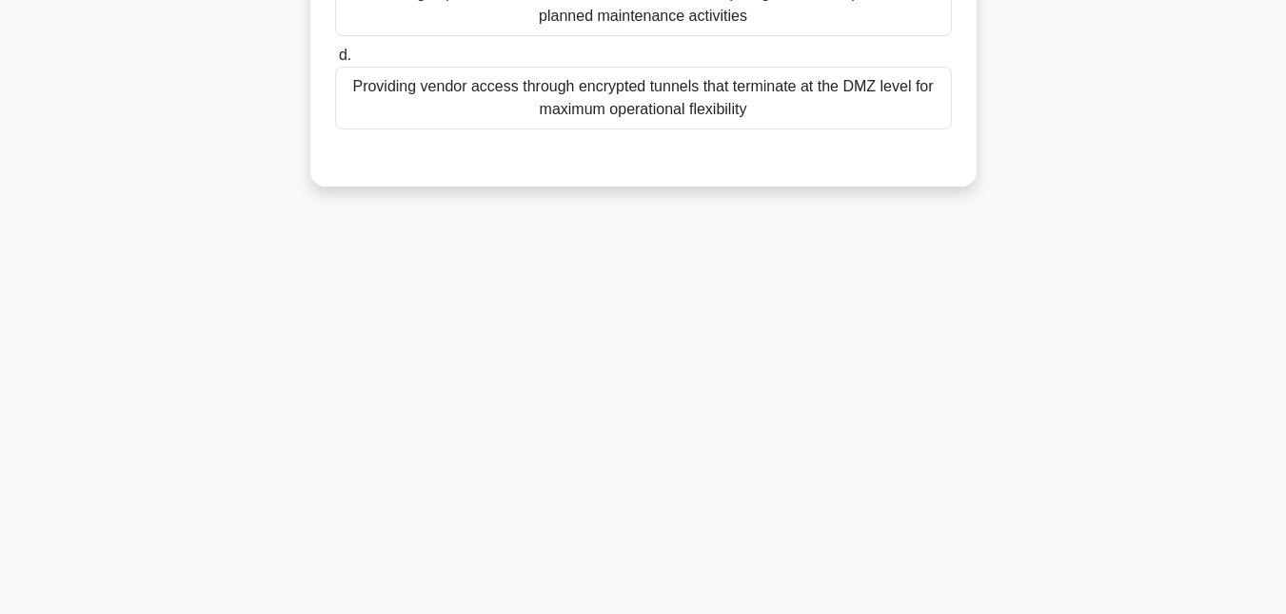
scroll to position [0, 0]
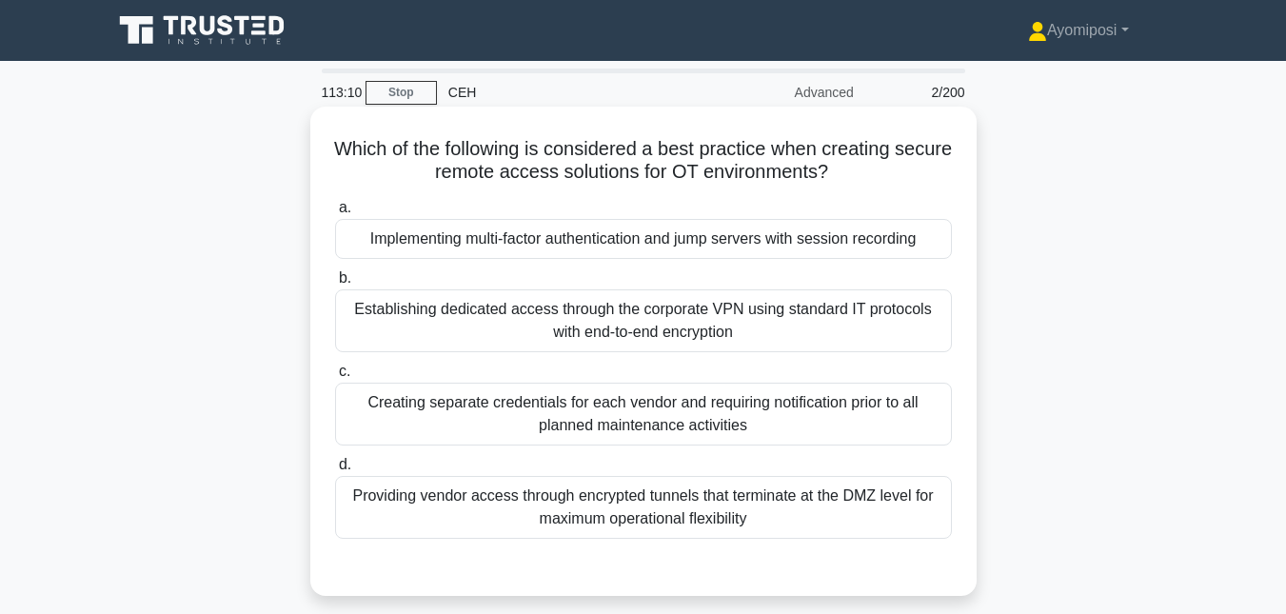
click at [639, 338] on div "Establishing dedicated access through the corporate VPN using standard IT proto…" at bounding box center [643, 320] width 617 height 63
click at [335, 285] on input "b. Establishing dedicated access through the corporate VPN using standard IT pr…" at bounding box center [335, 278] width 0 height 12
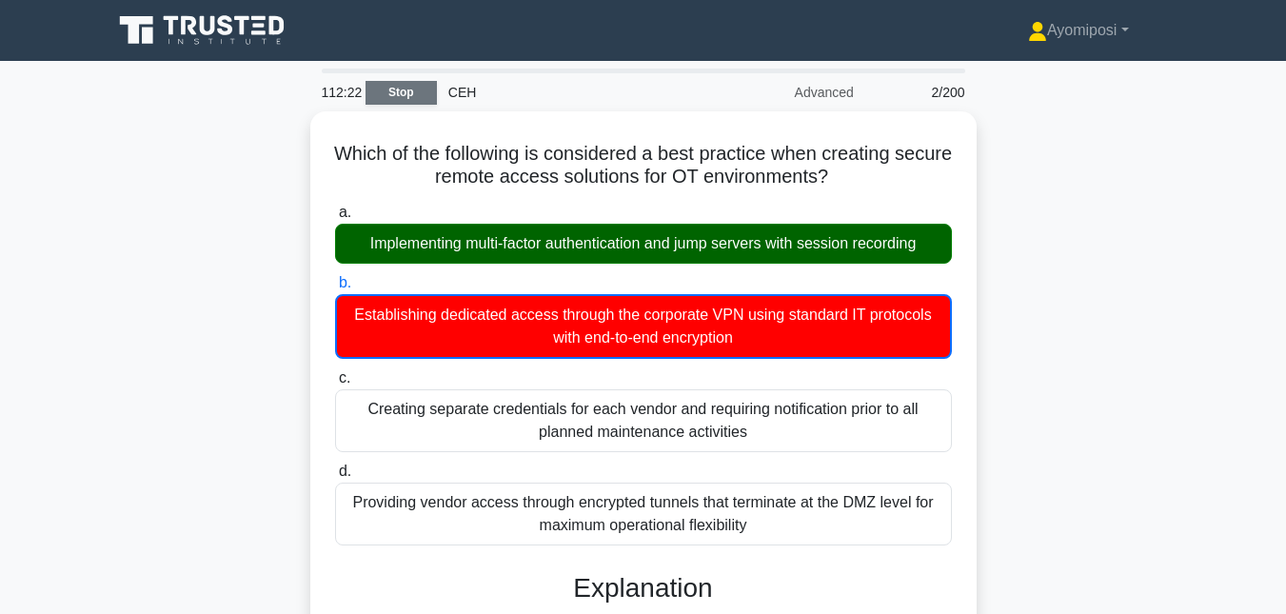
click at [400, 103] on link "Stop" at bounding box center [400, 93] width 71 height 24
